Goal: Find specific page/section: Find specific page/section

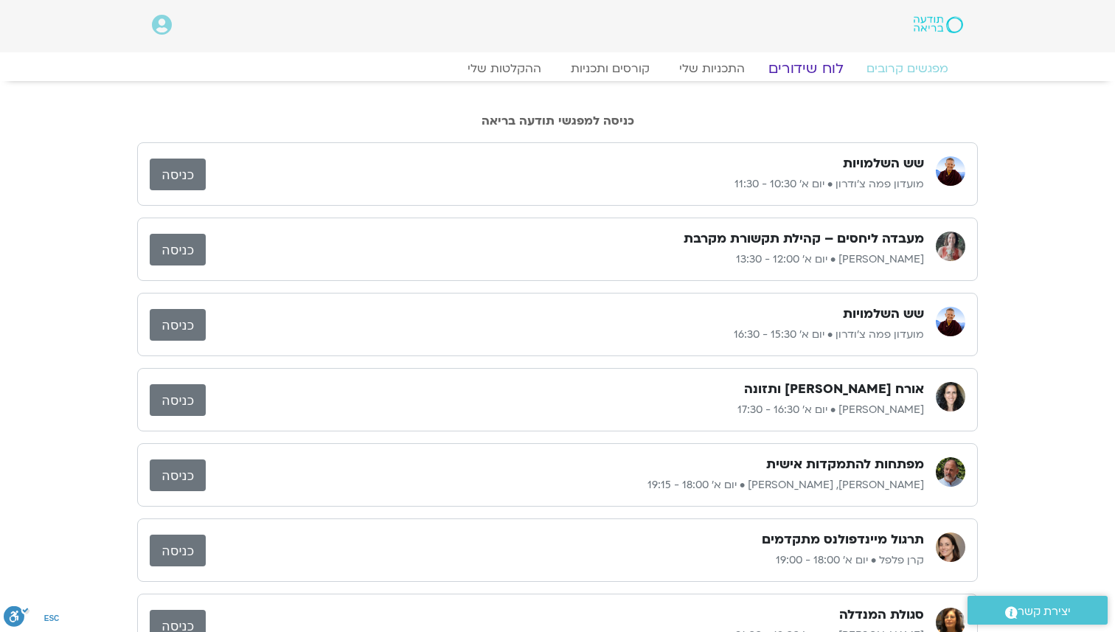
click at [811, 62] on link "לוח שידורים" at bounding box center [806, 69] width 111 height 18
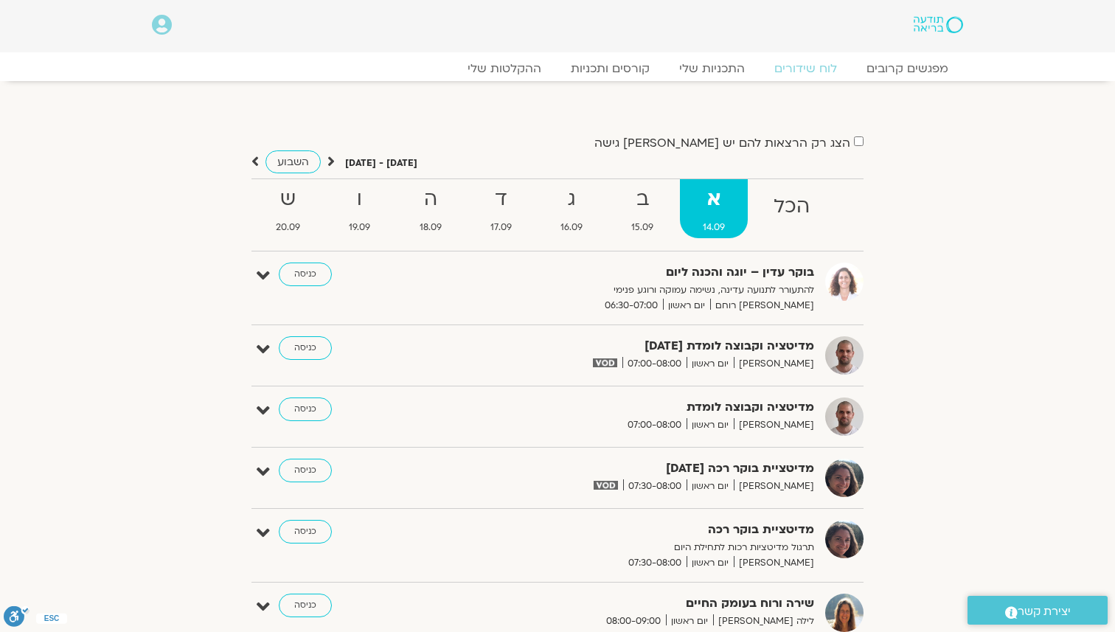
click at [648, 205] on strong "ב" at bounding box center [642, 199] width 68 height 33
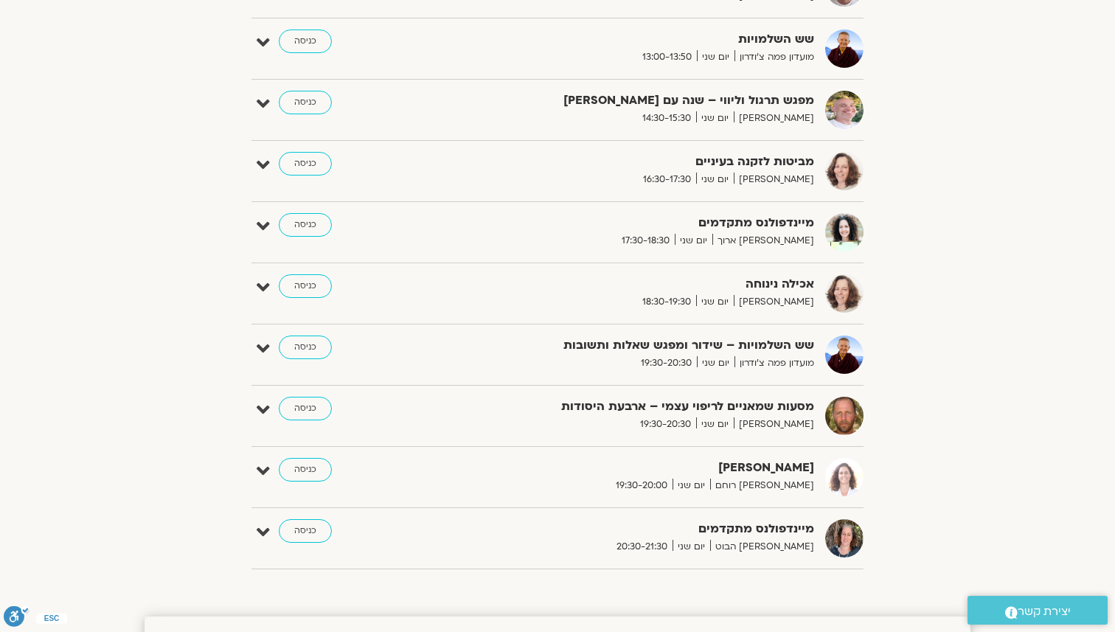
scroll to position [639, 0]
click at [906, 531] on div "הצג רק הרצאות להם יש [PERSON_NAME] גישה [DATE] - [DATE] השבוע להציג אירועים שפת…" at bounding box center [558, 36] width 826 height 1086
